Goal: Task Accomplishment & Management: Use online tool/utility

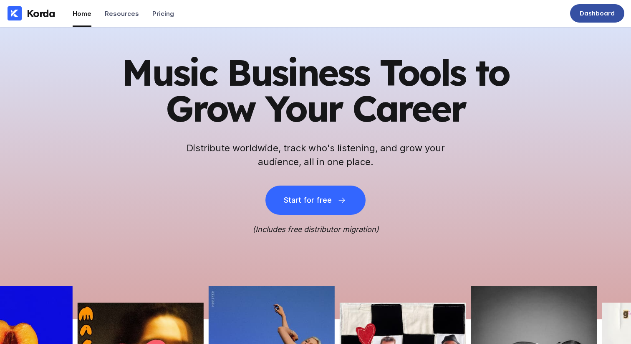
click at [592, 17] on div "Dashboard" at bounding box center [597, 13] width 35 height 8
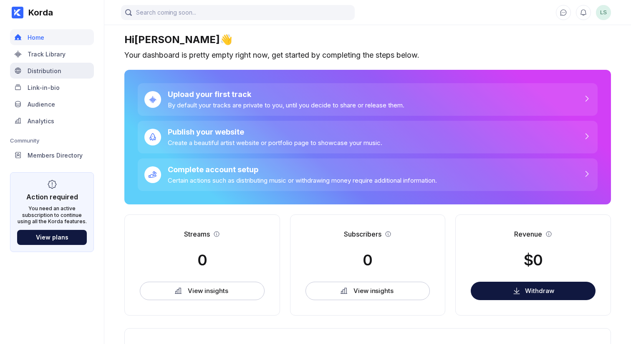
click at [54, 67] on div "Distribution" at bounding box center [45, 70] width 34 height 7
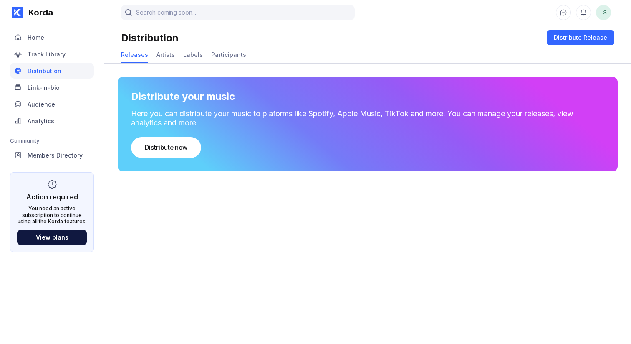
drag, startPoint x: 300, startPoint y: 235, endPoint x: 271, endPoint y: 223, distance: 31.3
click at [299, 236] on main "LS Distribution Distribute Release Releases Artists Labels Participants Distrib…" at bounding box center [367, 163] width 527 height 327
click at [564, 36] on div "Distribute Release" at bounding box center [580, 37] width 53 height 8
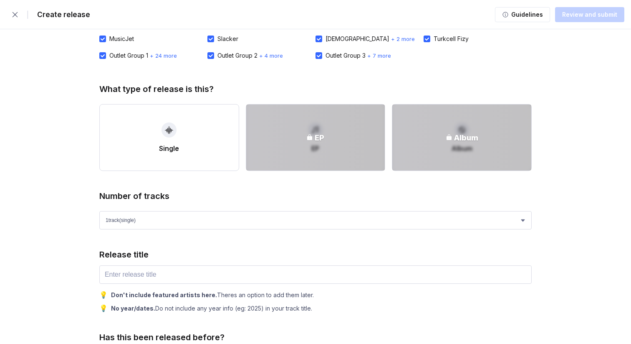
scroll to position [248, 0]
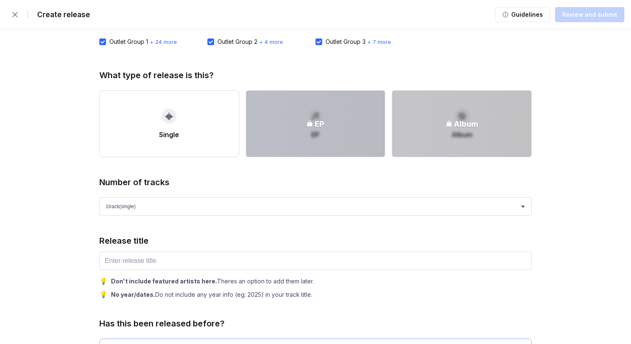
click at [352, 134] on div "EP" at bounding box center [315, 124] width 139 height 66
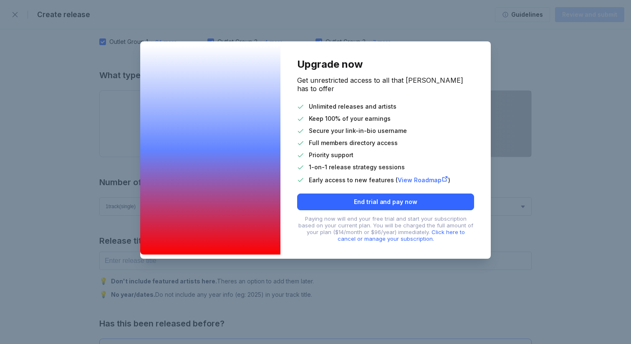
click at [571, 97] on div "Upgrade now Get unrestricted access to all that [PERSON_NAME] has to offer Unli…" at bounding box center [315, 172] width 631 height 344
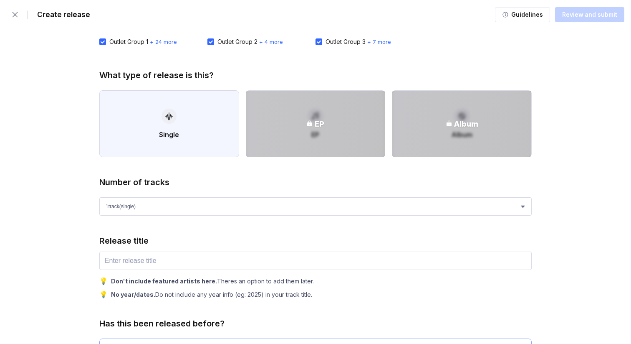
click at [181, 133] on button "Single" at bounding box center [169, 123] width 140 height 67
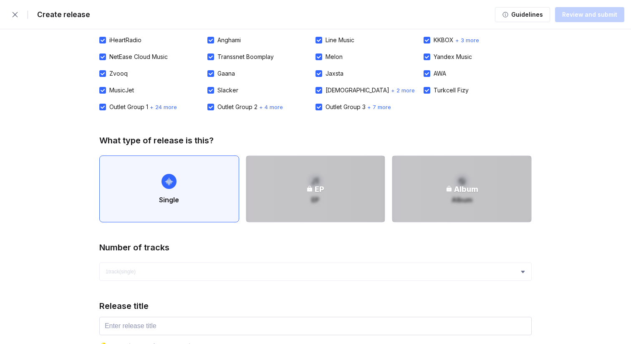
scroll to position [0, 0]
